Goal: Check status: Check status

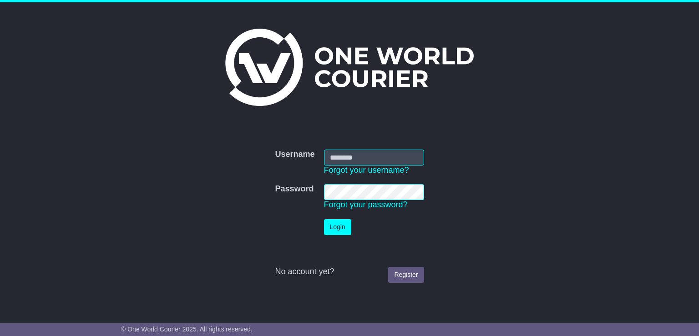
type input "**********"
click at [333, 229] on button "Login" at bounding box center [337, 227] width 27 height 16
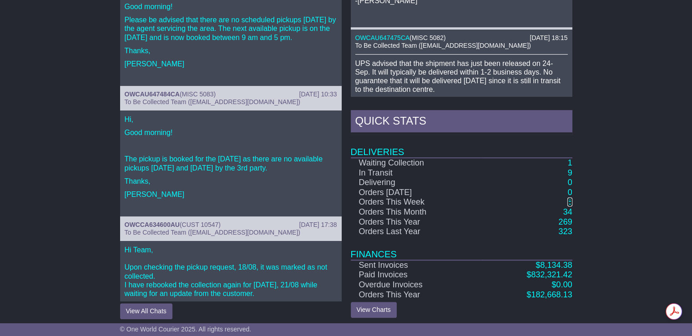
click at [569, 201] on link "8" at bounding box center [569, 201] width 5 height 9
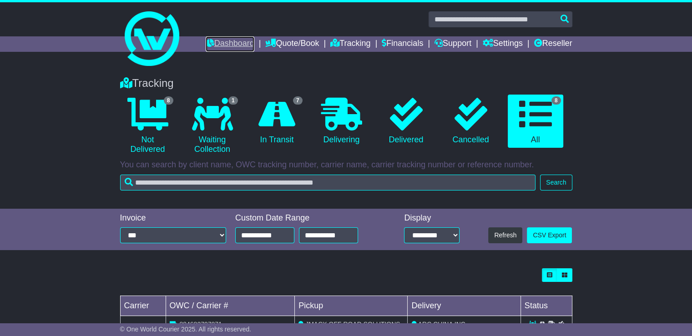
click at [218, 41] on link "Dashboard" at bounding box center [230, 43] width 49 height 15
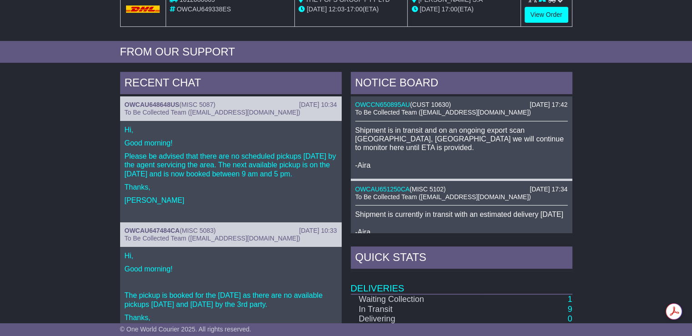
scroll to position [455, 0]
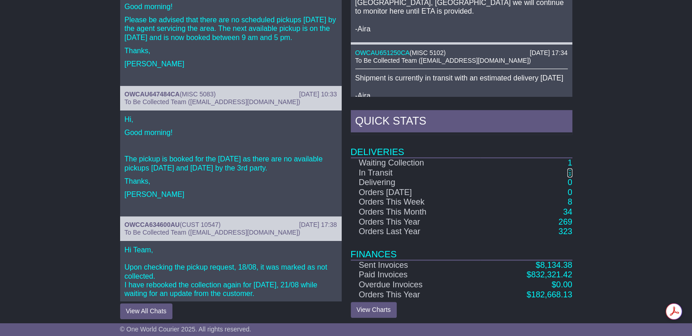
click at [570, 170] on link "9" at bounding box center [569, 172] width 5 height 9
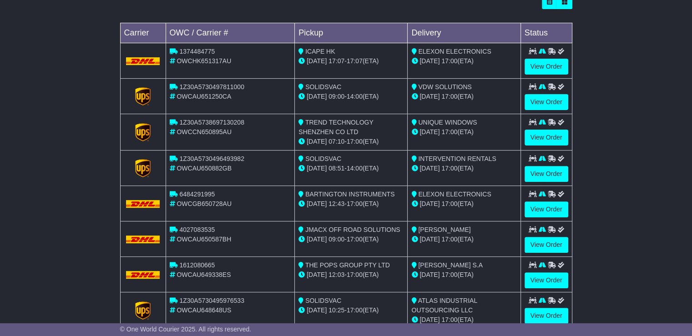
scroll to position [318, 0]
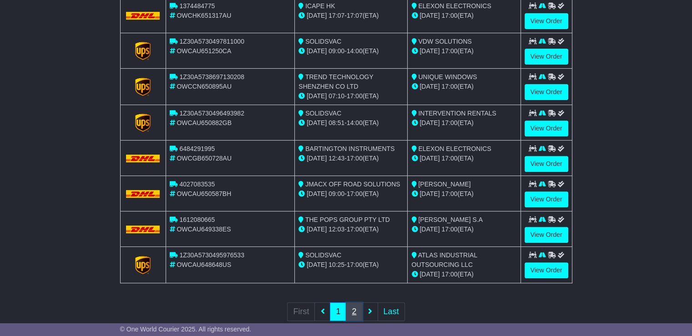
click at [355, 313] on link "2" at bounding box center [354, 311] width 16 height 19
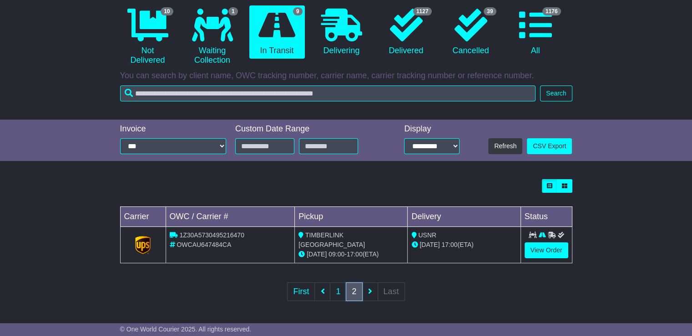
scroll to position [87, 0]
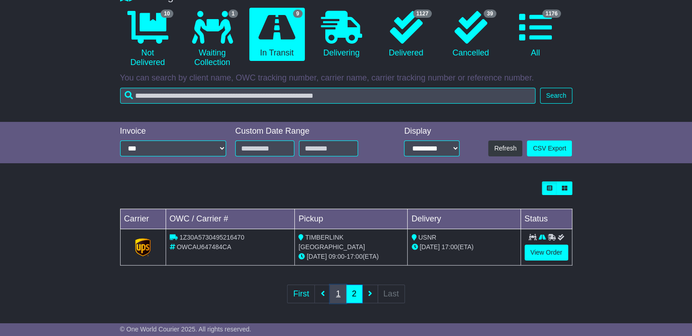
click at [336, 294] on link "1" at bounding box center [338, 294] width 16 height 19
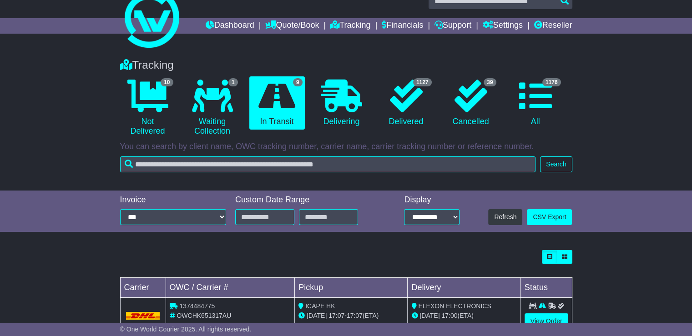
scroll to position [0, 0]
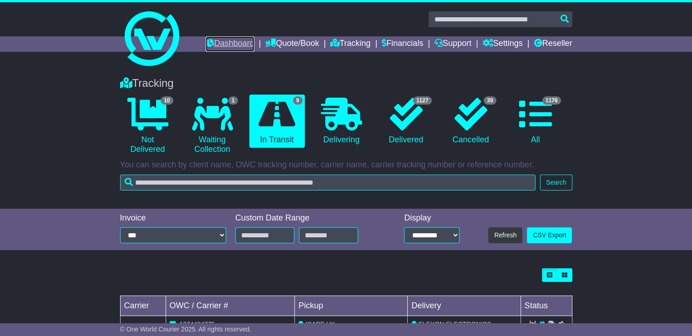
click at [219, 41] on link "Dashboard" at bounding box center [230, 43] width 49 height 15
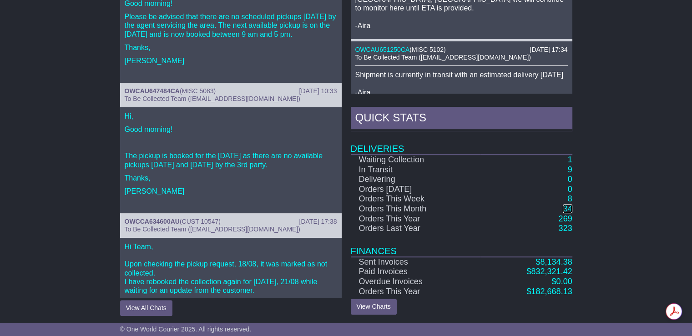
click at [568, 206] on link "34" at bounding box center [567, 208] width 9 height 9
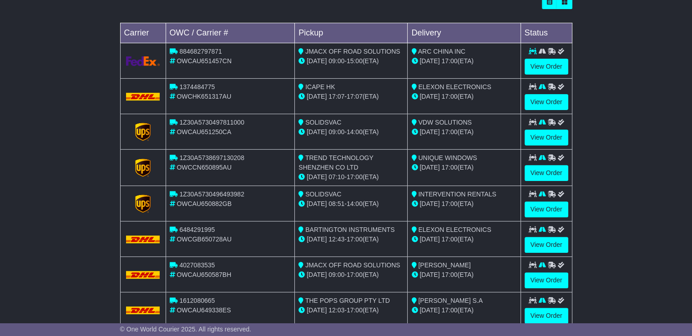
scroll to position [318, 0]
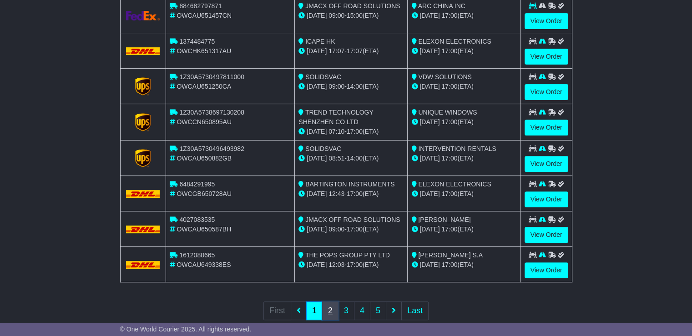
click at [328, 311] on link "2" at bounding box center [330, 311] width 16 height 19
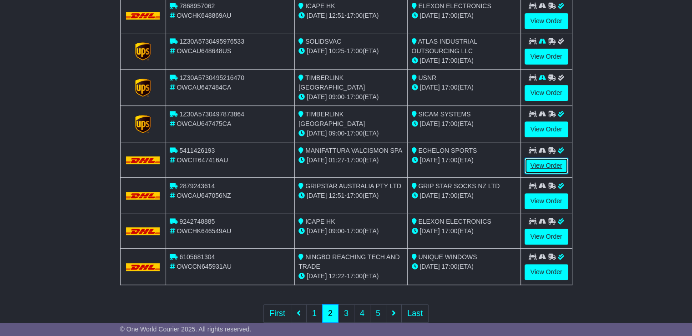
click at [549, 166] on link "View Order" at bounding box center [546, 166] width 44 height 16
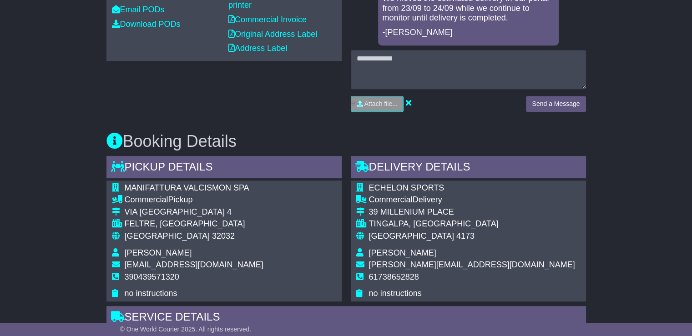
scroll to position [434, 0]
